Goal: Book appointment/travel/reservation

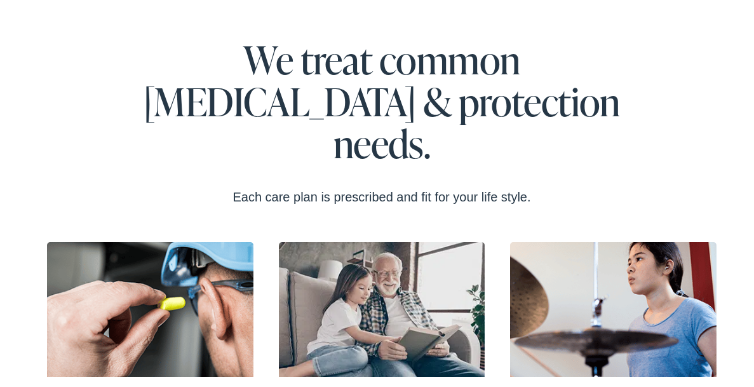
scroll to position [1841, 0]
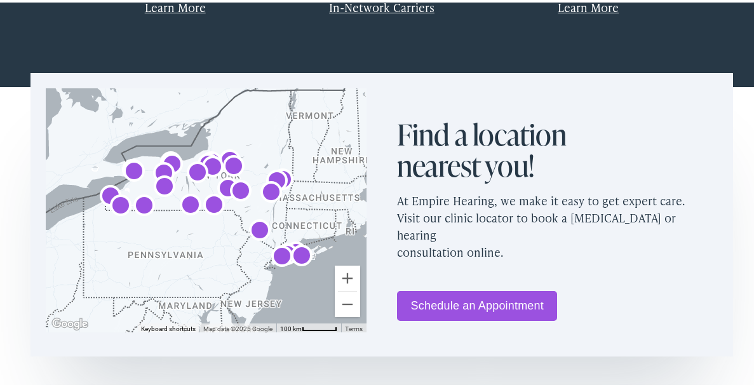
scroll to position [762, 0]
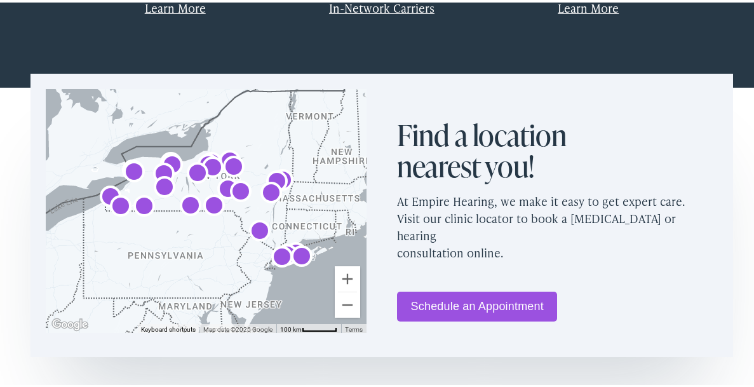
click at [462, 289] on link "Schedule an Appointment" at bounding box center [477, 304] width 160 height 30
